Goal: Task Accomplishment & Management: Use online tool/utility

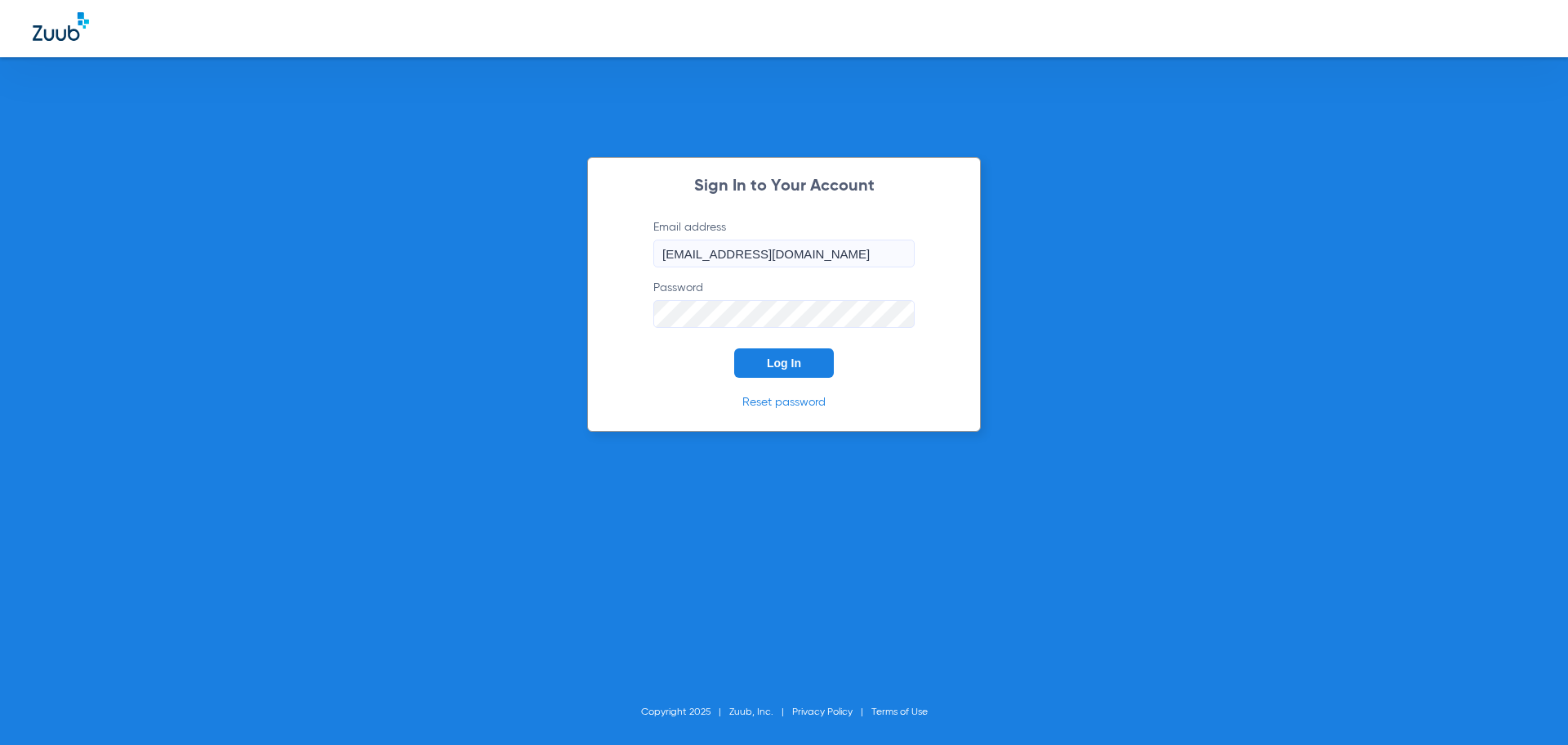
click at [789, 362] on span "Log In" at bounding box center [784, 363] width 34 height 13
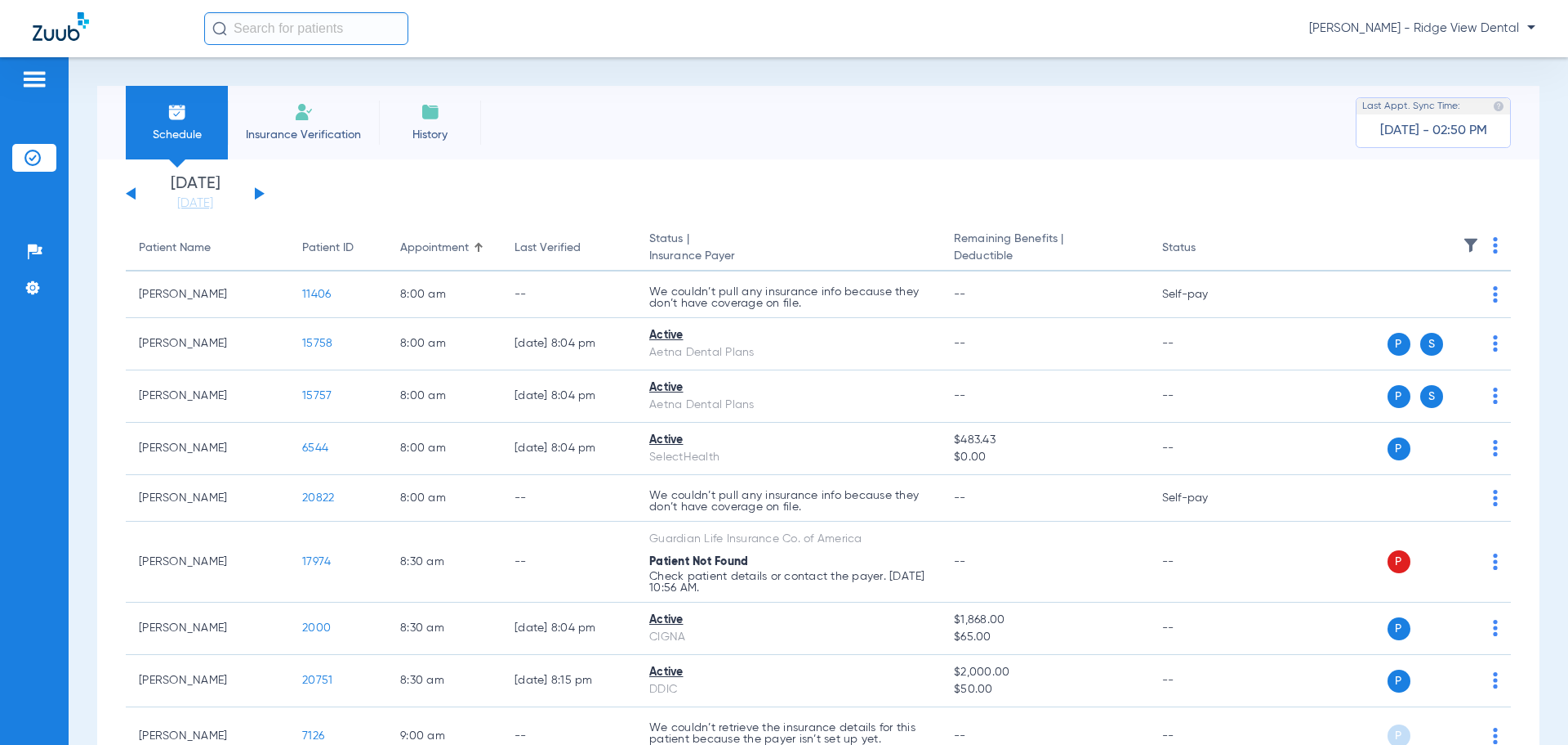
click at [260, 194] on button at bounding box center [260, 193] width 10 height 12
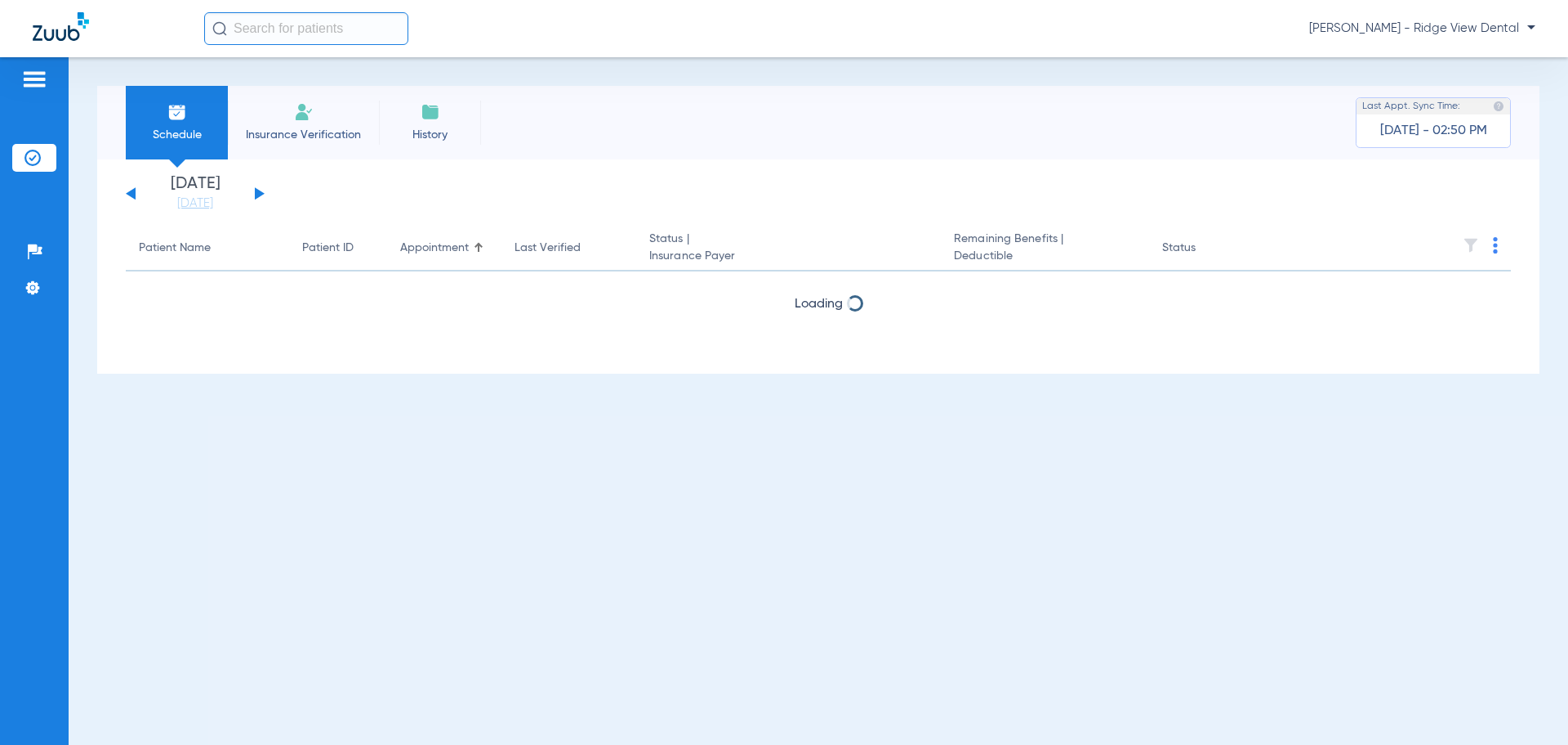
click at [261, 194] on button at bounding box center [260, 193] width 10 height 12
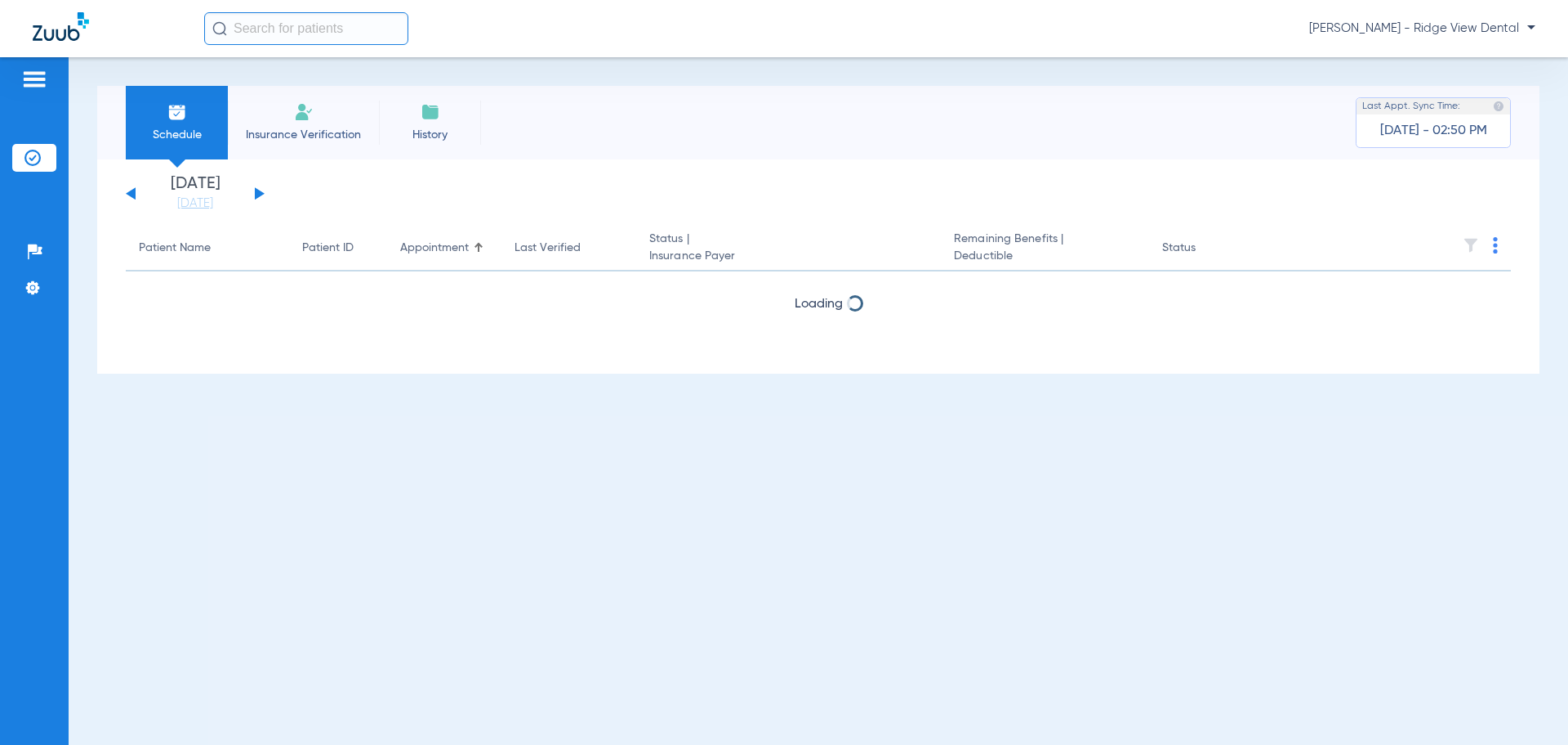
click at [261, 194] on button at bounding box center [260, 193] width 10 height 12
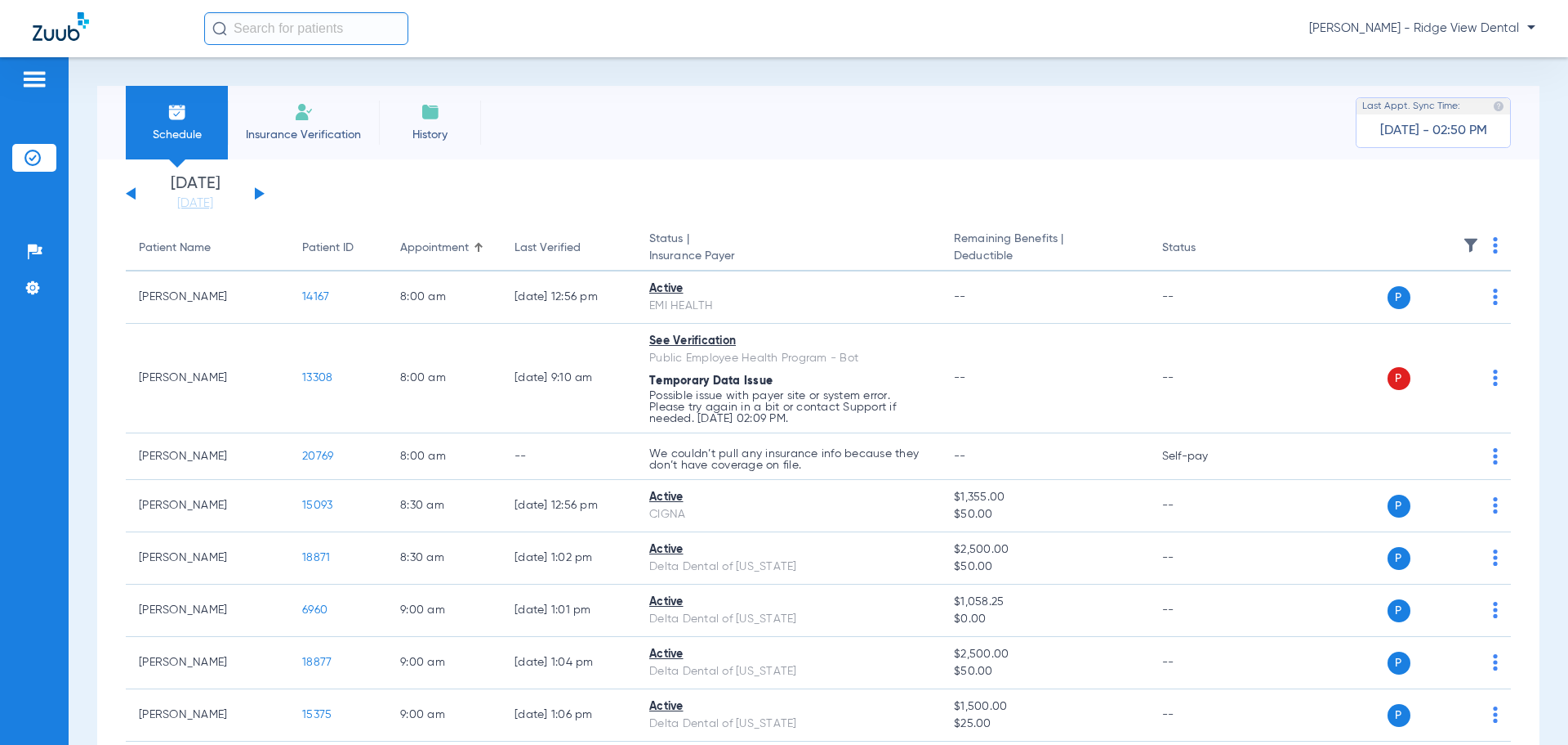
click at [1493, 249] on img at bounding box center [1495, 245] width 5 height 17
click at [1426, 314] on span "Verify All" at bounding box center [1421, 310] width 102 height 12
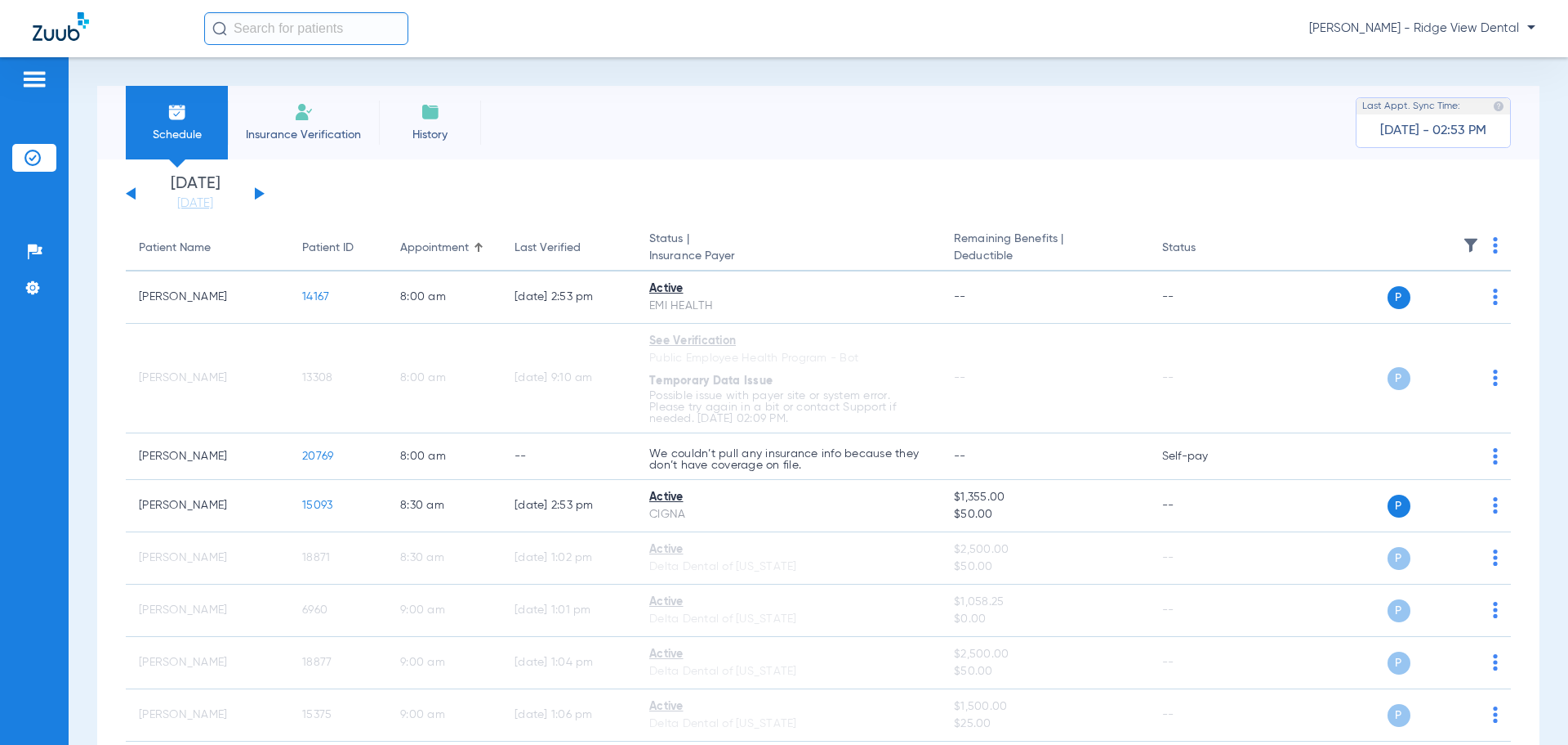
click at [29, 152] on img at bounding box center [33, 158] width 17 height 17
